Goal: Information Seeking & Learning: Find specific fact

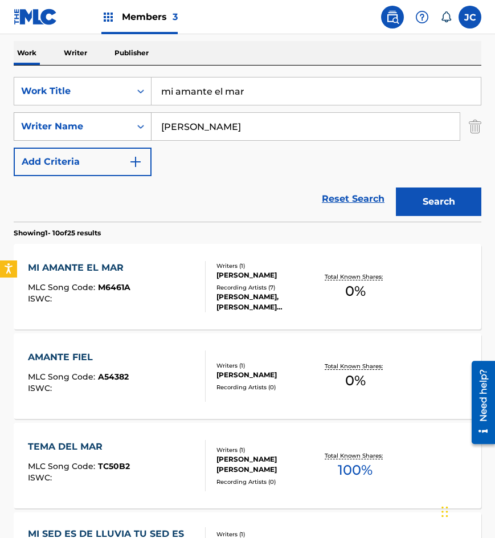
drag, startPoint x: 231, startPoint y: 93, endPoint x: 60, endPoint y: 114, distance: 172.2
click at [62, 115] on div "SearchWithCriteria8bd8f1d6-700e-4786-abb7-90a611f2d3e8 Work Title mi amante el …" at bounding box center [248, 126] width 468 height 99
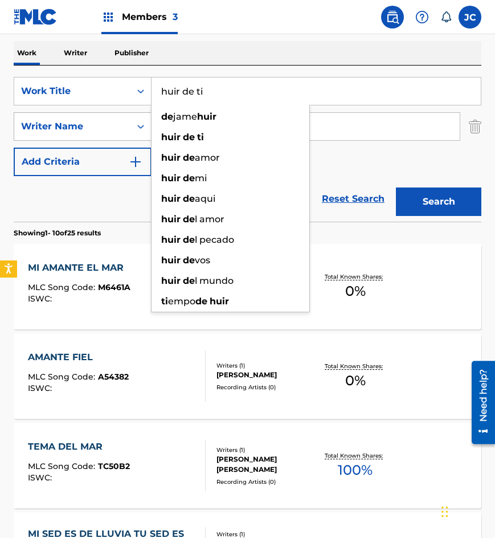
type input "huir de ti"
click at [396, 188] on button "Search" at bounding box center [438, 202] width 85 height 28
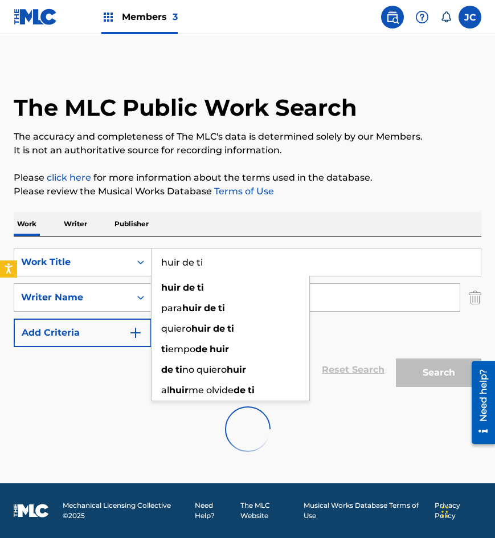
click at [387, 340] on div "SearchWithCriteria8bd8f1d6-700e-4786-abb7-90a611f2d3e8 Work Title huir de ti hu…" at bounding box center [248, 297] width 468 height 99
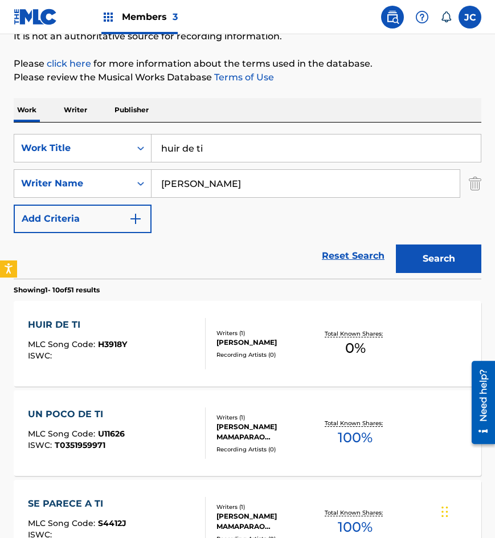
scroll to position [171, 0]
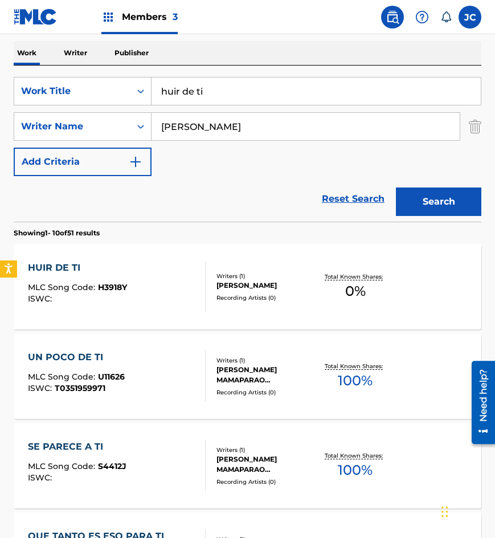
click at [158, 275] on div "HUIR DE TI MLC Song Code : H3918Y ISWC :" at bounding box center [117, 286] width 178 height 51
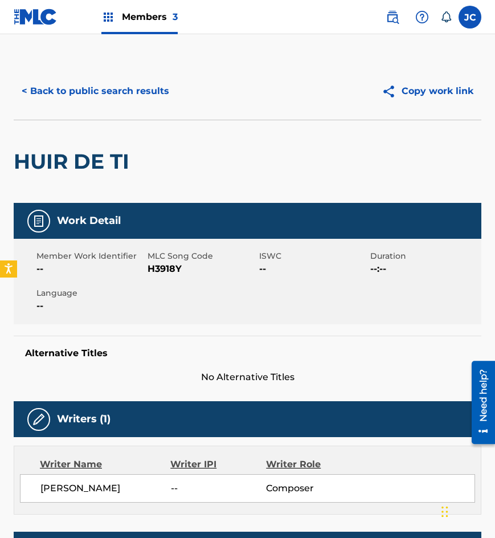
click at [154, 270] on span "H3918Y" at bounding box center [202, 269] width 108 height 14
copy span "H3918Y"
drag, startPoint x: 86, startPoint y: 84, endPoint x: 144, endPoint y: 16, distance: 89.8
click at [86, 84] on button "< Back to public search results" at bounding box center [96, 91] width 164 height 28
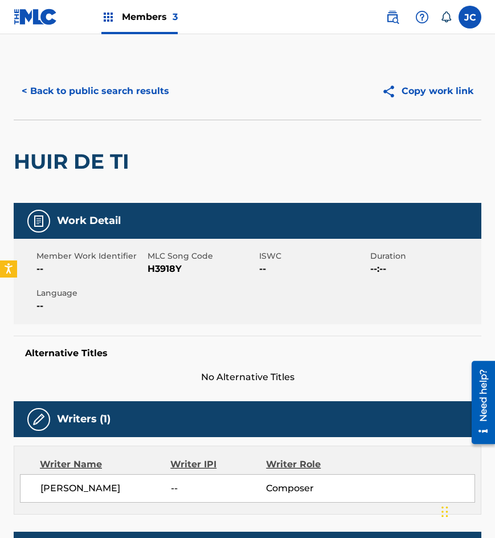
scroll to position [171, 0]
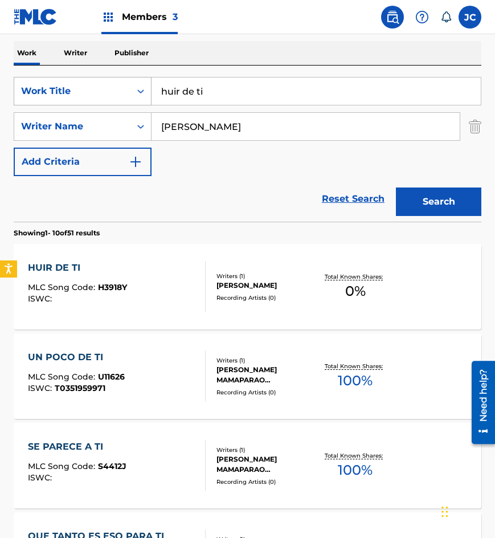
click at [122, 105] on div "SearchWithCriteria8bd8f1d6-700e-4786-abb7-90a611f2d3e8 Work Title huir de ti" at bounding box center [248, 91] width 468 height 28
type input "[DATE] se me empezo a quemar el alma"
click at [396, 188] on button "Search" at bounding box center [438, 202] width 85 height 28
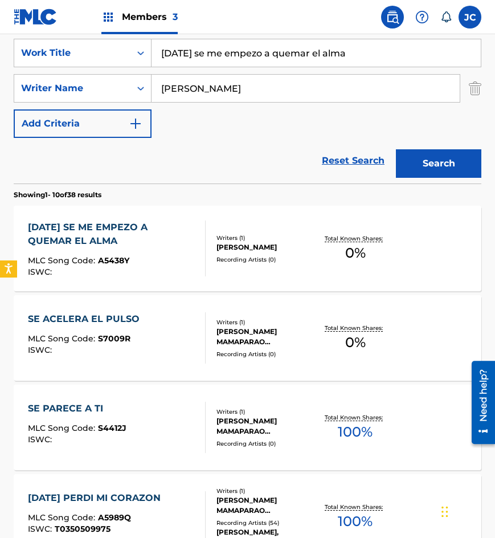
scroll to position [228, 0]
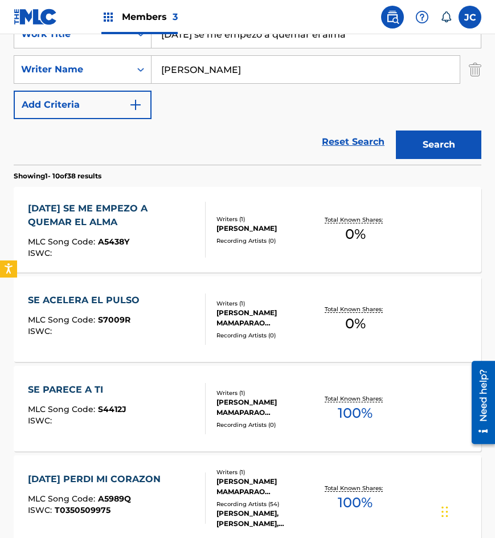
click at [148, 226] on div "[DATE] SE ME EMPEZO A QUEMAR EL ALMA" at bounding box center [112, 215] width 168 height 27
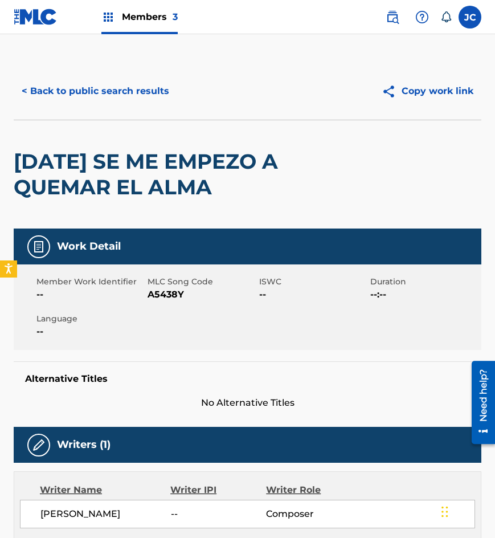
click at [178, 303] on div "Member Work Identifier -- MLC Song Code A5438Y ISWC -- Duration --:-- Language …" at bounding box center [248, 306] width 468 height 85
click at [174, 296] on span "A5438Y" at bounding box center [202, 295] width 108 height 14
copy span "A5438Y"
drag, startPoint x: 51, startPoint y: 123, endPoint x: 75, endPoint y: 84, distance: 45.1
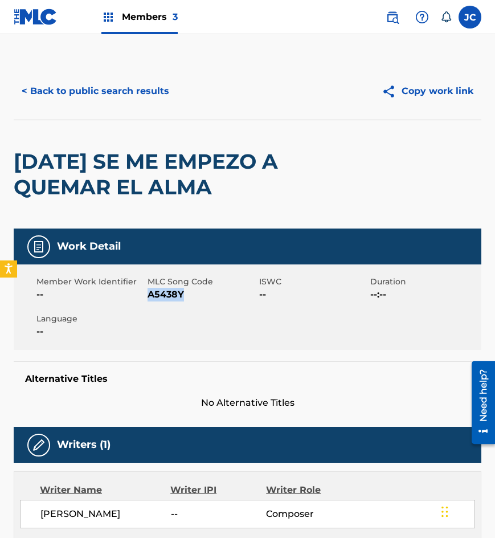
click at [51, 123] on div "[DATE] SE ME EMPEZO A QUEMAR EL ALMA" at bounding box center [154, 174] width 281 height 108
click at [76, 83] on button "< Back to public search results" at bounding box center [96, 91] width 164 height 28
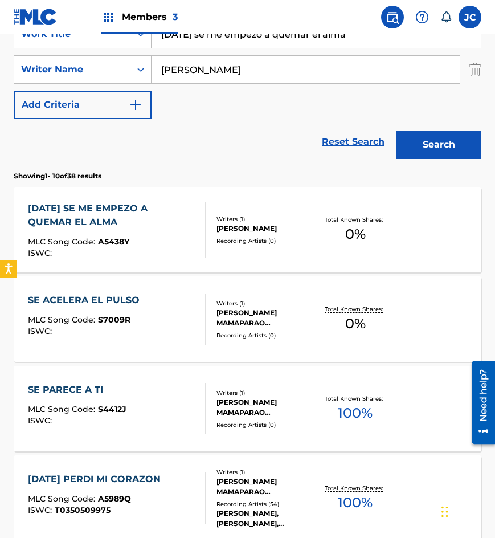
click at [129, 233] on div "[DATE] SE ME EMPEZO A QUEMAR EL ALMA MLC Song Code : A5438Y ISWC :" at bounding box center [112, 230] width 168 height 56
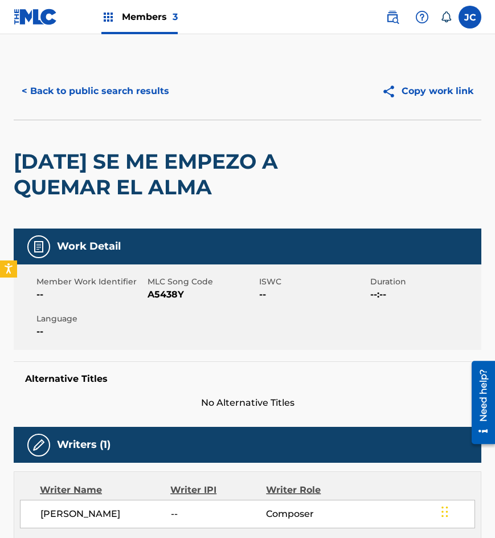
click at [162, 287] on span "MLC Song Code" at bounding box center [202, 282] width 108 height 12
click at [166, 294] on span "A5438Y" at bounding box center [202, 295] width 108 height 14
copy span "A5438Y"
click at [123, 94] on button "< Back to public search results" at bounding box center [96, 91] width 164 height 28
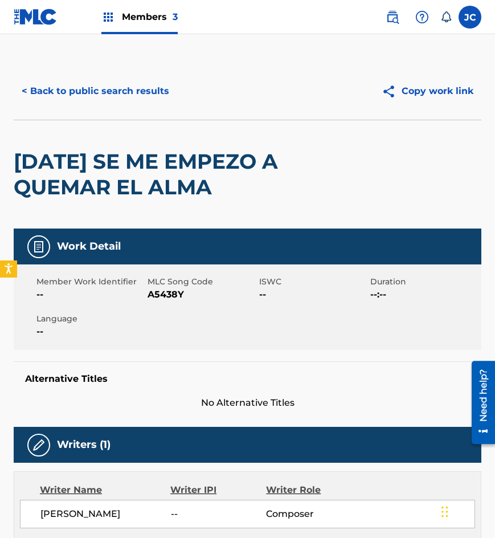
scroll to position [228, 0]
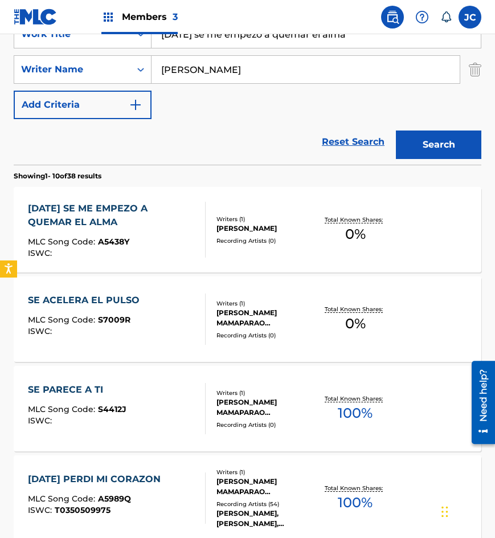
click at [291, 42] on input "[DATE] se me empezo a quemar el alma" at bounding box center [316, 34] width 329 height 27
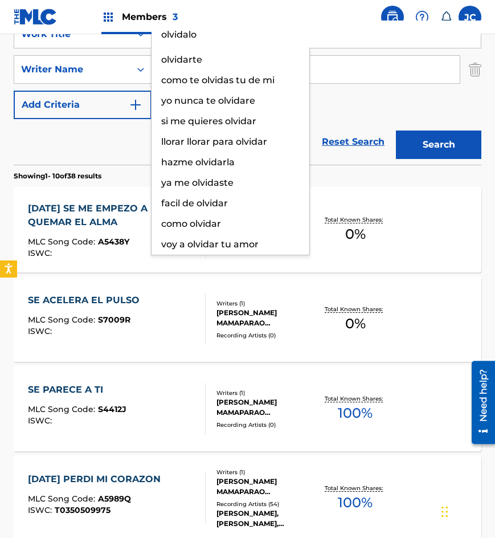
type input "olvidalo"
click at [396, 131] on button "Search" at bounding box center [438, 145] width 85 height 28
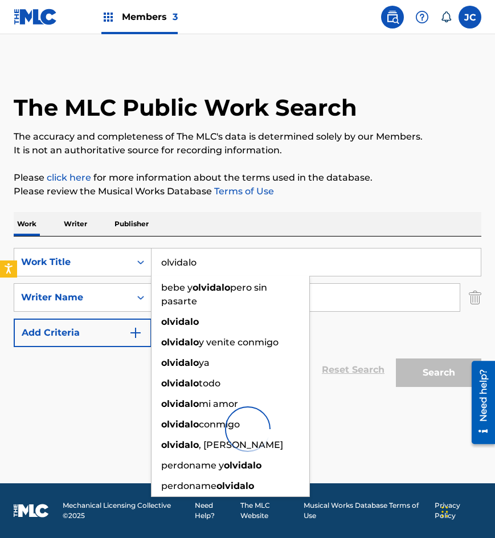
scroll to position [0, 0]
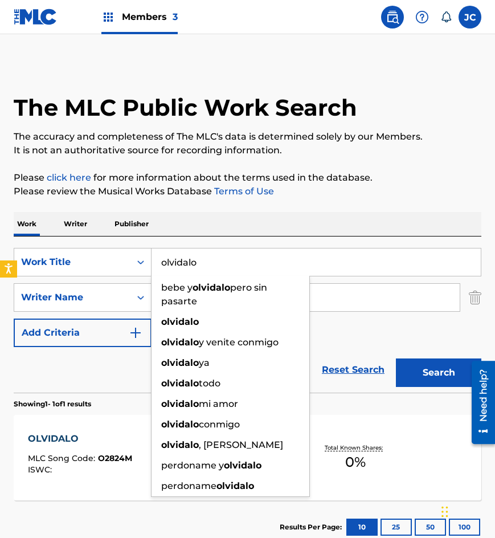
click at [373, 343] on div "SearchWithCriteria8bd8f1d6-700e-4786-abb7-90a611f2d3e8 Work Title olvidalo bebe…" at bounding box center [248, 297] width 468 height 99
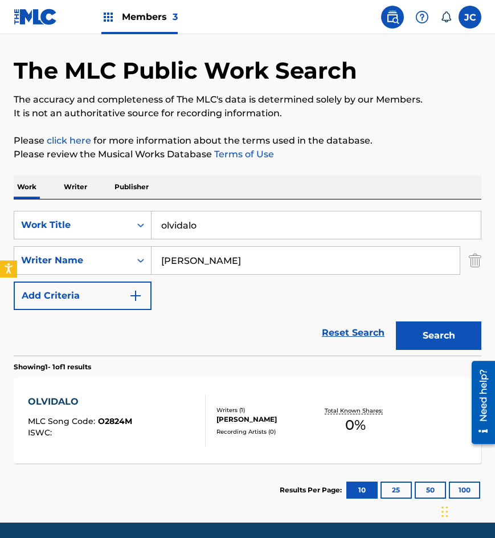
scroll to position [76, 0]
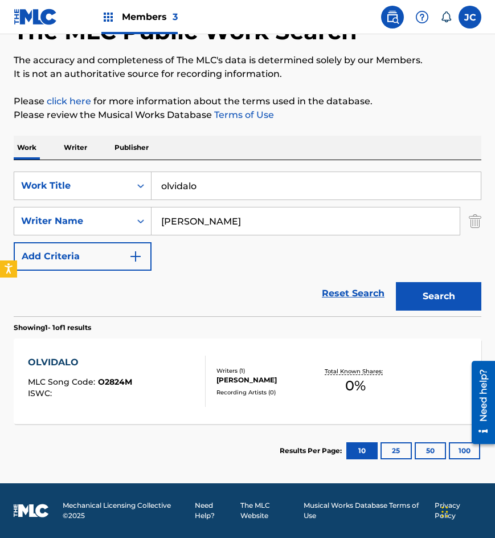
click at [213, 366] on div "Writers ( 1 ) [PERSON_NAME] Recording Artists ( 0 )" at bounding box center [261, 381] width 111 height 30
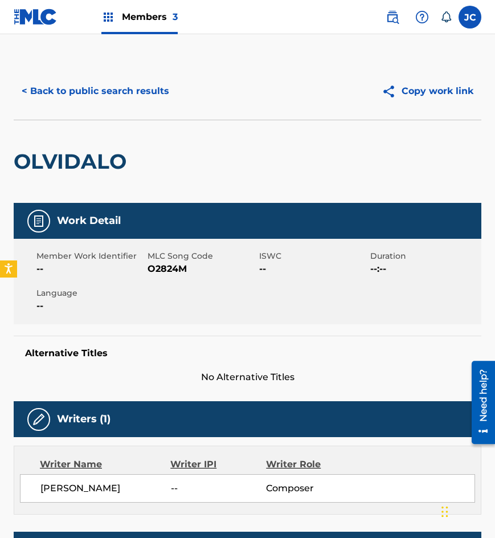
click at [176, 271] on span "O2824M" at bounding box center [202, 269] width 108 height 14
drag, startPoint x: 176, startPoint y: 271, endPoint x: 221, endPoint y: 280, distance: 46.6
click at [176, 271] on span "O2824M" at bounding box center [202, 269] width 108 height 14
copy span "O2824M"
click at [473, 155] on div "OLVIDALO" at bounding box center [248, 161] width 468 height 83
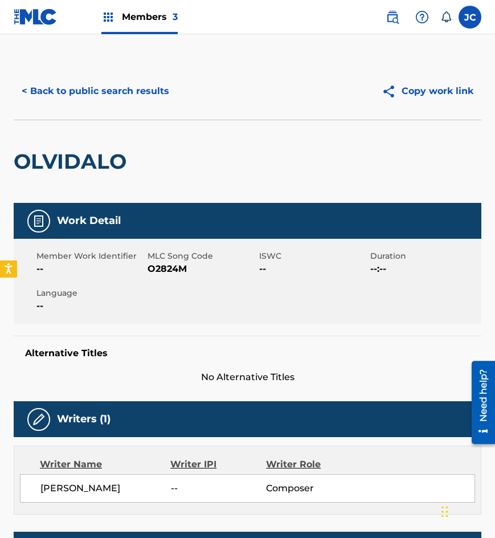
click at [85, 89] on button "< Back to public search results" at bounding box center [96, 91] width 164 height 28
